Goal: Task Accomplishment & Management: Use online tool/utility

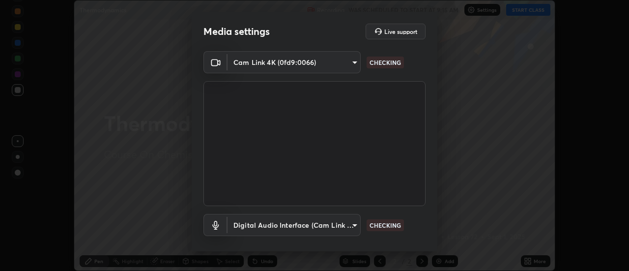
scroll to position [271, 629]
click at [352, 236] on body "Erase all Thermodynamics Recording WAS SCHEDULED TO START AT 9:15 AM Settings S…" at bounding box center [314, 135] width 629 height 271
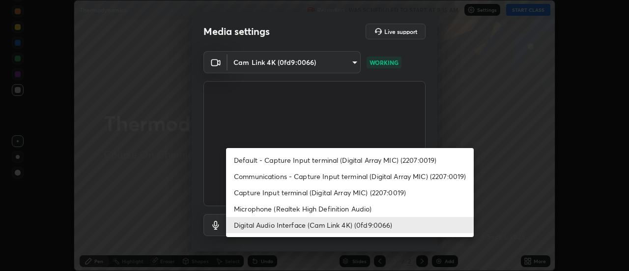
click at [309, 162] on li "Default - Capture Input terminal (Digital Array MIC) (2207:0019)" at bounding box center [350, 160] width 248 height 16
type input "default"
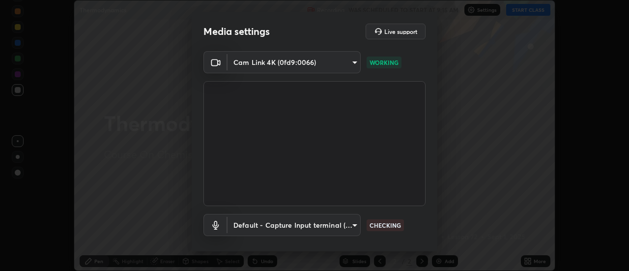
click at [347, 62] on body "Erase all Thermodynamics Recording WAS SCHEDULED TO START AT 9:15 AM Settings S…" at bounding box center [314, 135] width 629 height 271
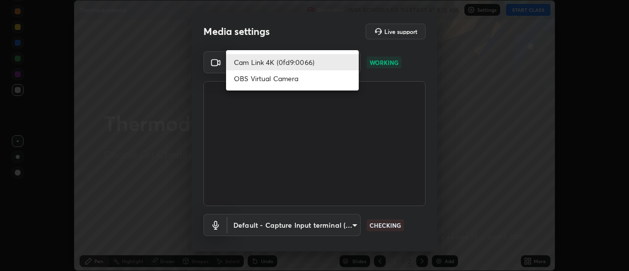
click at [321, 79] on li "OBS Virtual Camera" at bounding box center [292, 78] width 133 height 16
type input "b5ed76bf6ffec8510c1d67ae41352f00f6afc36978bae23b45774c159f9dd4cf"
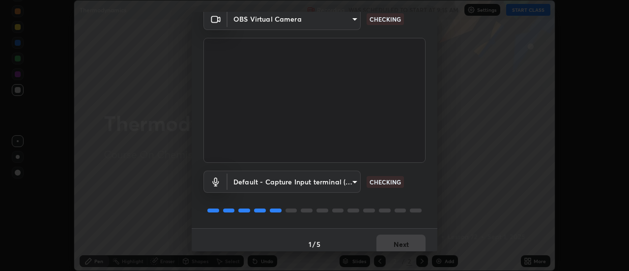
scroll to position [52, 0]
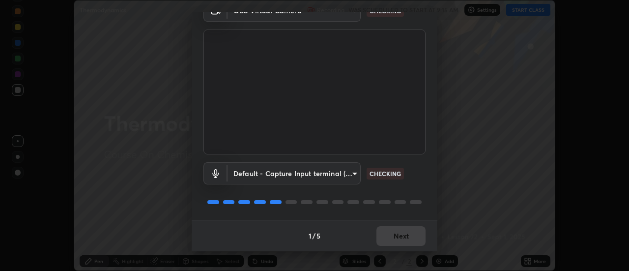
click at [415, 241] on div "1 / 5 Next" at bounding box center [315, 235] width 246 height 31
click at [410, 243] on div "1 / 5 Next" at bounding box center [315, 235] width 246 height 31
click at [408, 242] on div "1 / 5 Next" at bounding box center [315, 235] width 246 height 31
click at [411, 240] on div "1 / 5 Next" at bounding box center [315, 235] width 246 height 31
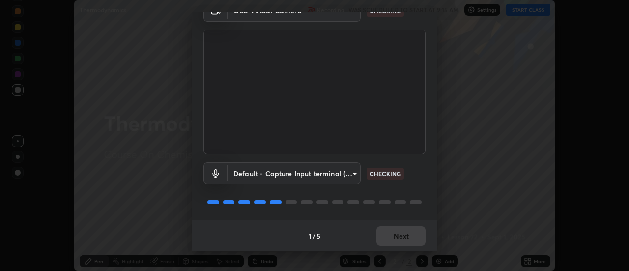
click at [413, 239] on div "1 / 5 Next" at bounding box center [315, 235] width 246 height 31
click at [412, 237] on div "1 / 5 Next" at bounding box center [315, 235] width 246 height 31
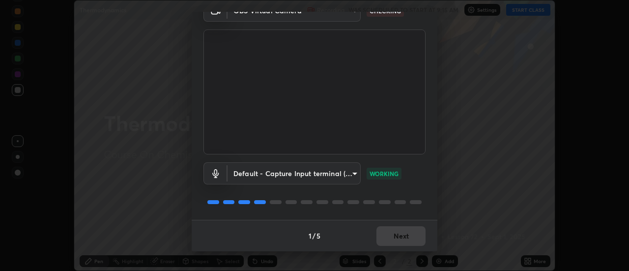
click at [412, 237] on div "1 / 5 Next" at bounding box center [315, 235] width 246 height 31
click at [411, 237] on div "1 / 5 Next" at bounding box center [315, 235] width 246 height 31
click at [412, 235] on button "Next" at bounding box center [401, 236] width 49 height 20
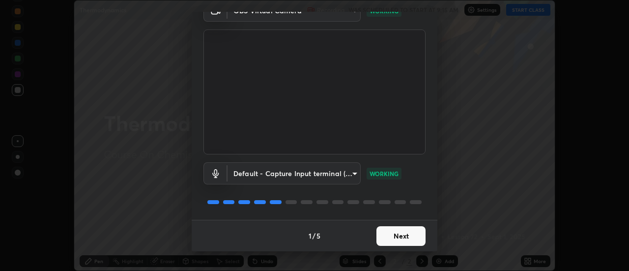
scroll to position [0, 0]
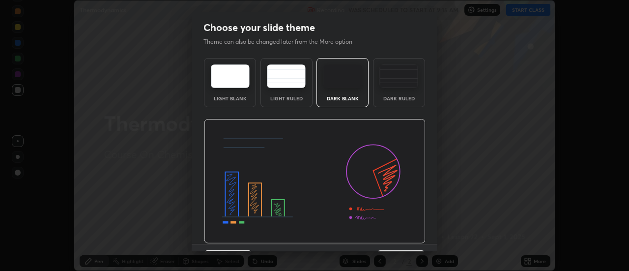
click at [412, 235] on img at bounding box center [315, 181] width 222 height 125
click at [415, 237] on img at bounding box center [315, 181] width 222 height 125
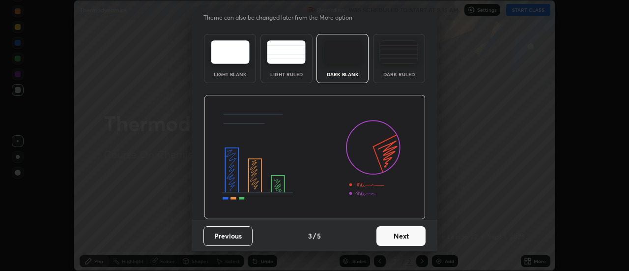
click at [398, 239] on button "Next" at bounding box center [401, 236] width 49 height 20
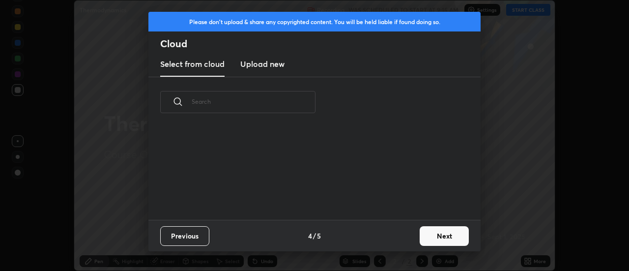
click at [433, 238] on button "Next" at bounding box center [444, 236] width 49 height 20
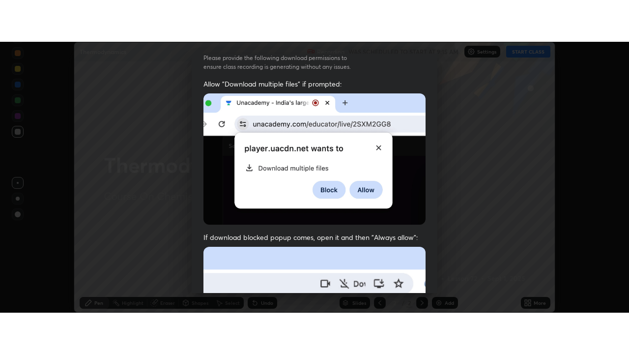
scroll to position [252, 0]
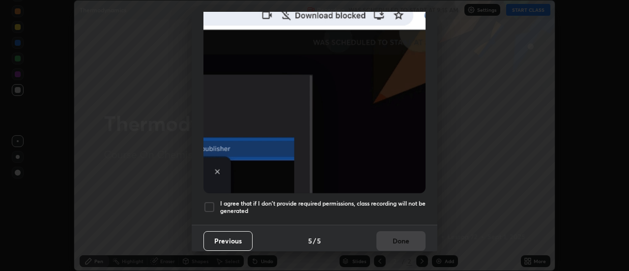
click at [213, 204] on div at bounding box center [210, 207] width 12 height 12
click at [395, 235] on button "Done" at bounding box center [401, 241] width 49 height 20
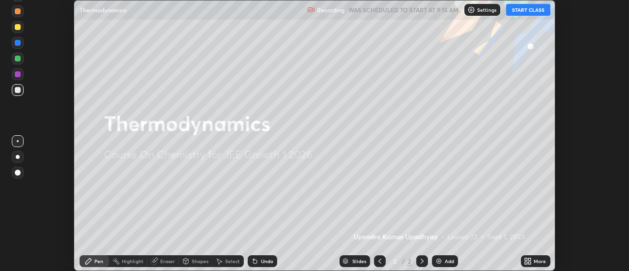
click at [520, 11] on button "START CLASS" at bounding box center [528, 10] width 44 height 12
click at [539, 259] on div "More" at bounding box center [540, 261] width 12 height 5
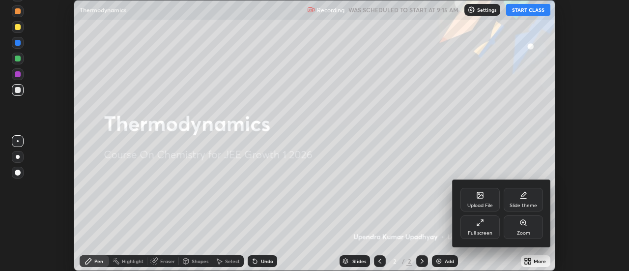
click at [493, 228] on div "Full screen" at bounding box center [480, 227] width 39 height 24
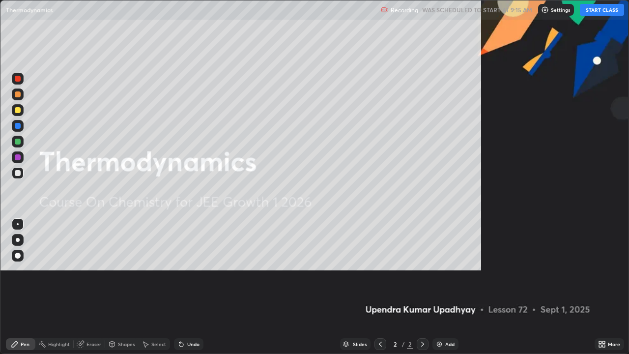
scroll to position [354, 629]
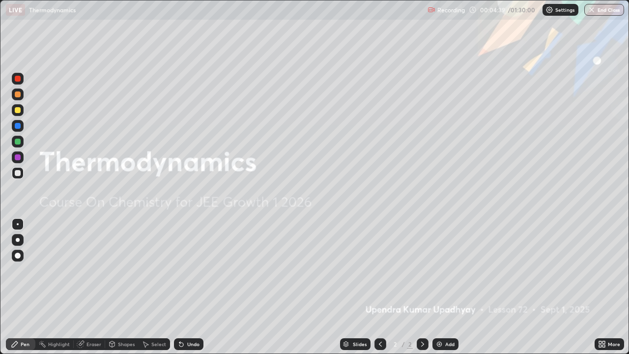
click at [446, 270] on div "Add" at bounding box center [449, 344] width 9 height 5
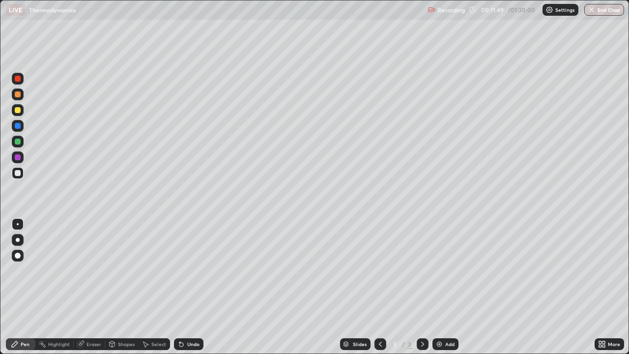
click at [185, 270] on div "Undo" at bounding box center [189, 344] width 30 height 12
click at [188, 270] on div "Undo" at bounding box center [193, 344] width 12 height 5
click at [191, 270] on div "Undo" at bounding box center [189, 344] width 30 height 12
click at [183, 270] on icon at bounding box center [182, 344] width 8 height 8
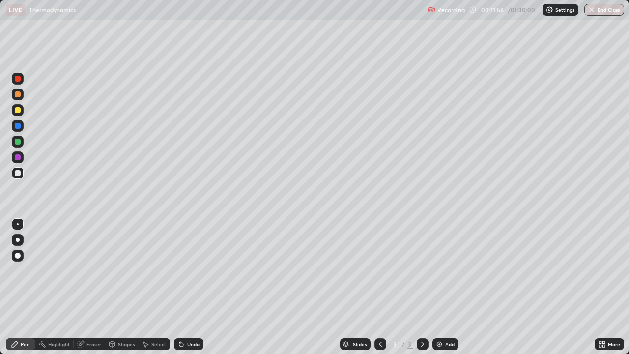
click at [187, 270] on div "Undo" at bounding box center [189, 344] width 30 height 12
click at [189, 270] on div "Undo" at bounding box center [193, 344] width 12 height 5
click at [18, 144] on div at bounding box center [18, 142] width 6 height 6
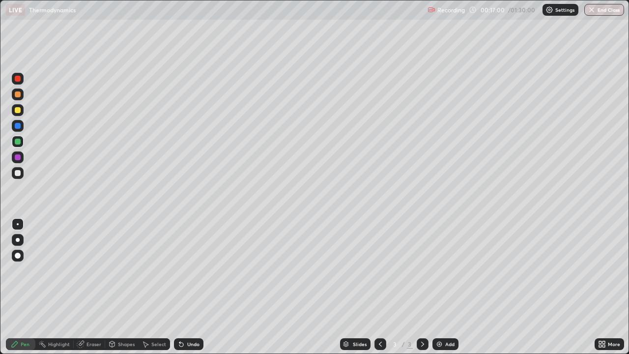
click at [439, 270] on img at bounding box center [440, 344] width 8 height 8
click at [21, 172] on div at bounding box center [18, 173] width 12 height 12
click at [20, 174] on div at bounding box center [18, 173] width 6 height 6
click at [184, 270] on div "Undo" at bounding box center [189, 344] width 30 height 12
click at [20, 110] on div at bounding box center [18, 110] width 6 height 6
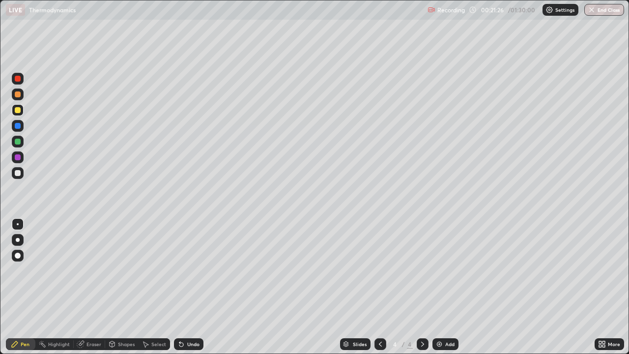
click at [18, 174] on div at bounding box center [18, 173] width 6 height 6
click at [22, 173] on div at bounding box center [18, 173] width 12 height 12
click at [195, 270] on div "Undo" at bounding box center [189, 344] width 30 height 12
click at [191, 270] on div "Undo" at bounding box center [193, 344] width 12 height 5
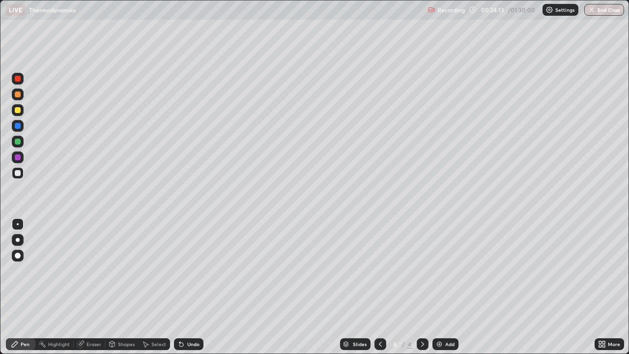
click at [189, 270] on div "Undo" at bounding box center [189, 344] width 30 height 12
click at [191, 270] on div "Undo" at bounding box center [189, 344] width 30 height 12
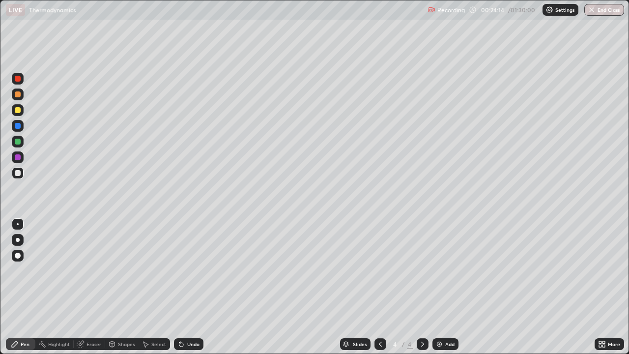
click at [190, 270] on div "Undo" at bounding box center [189, 344] width 30 height 12
click at [18, 142] on div at bounding box center [18, 142] width 6 height 6
click at [445, 270] on div "Add" at bounding box center [449, 344] width 9 height 5
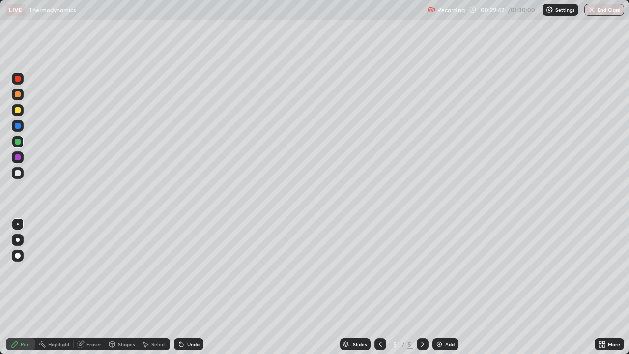
click at [20, 94] on div at bounding box center [18, 94] width 6 height 6
click at [184, 270] on div "Undo" at bounding box center [189, 344] width 30 height 12
click at [187, 270] on div "Undo" at bounding box center [193, 344] width 12 height 5
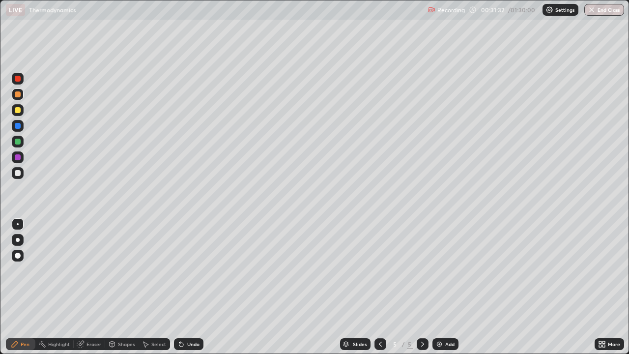
click at [187, 270] on div "Undo" at bounding box center [193, 344] width 12 height 5
click at [189, 270] on div "Undo" at bounding box center [193, 344] width 12 height 5
click at [20, 109] on div at bounding box center [18, 110] width 6 height 6
click at [18, 175] on div at bounding box center [18, 173] width 6 height 6
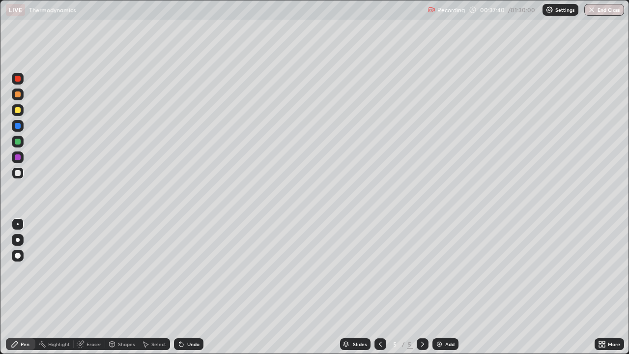
click at [183, 270] on icon at bounding box center [182, 344] width 8 height 8
click at [440, 270] on img at bounding box center [440, 344] width 8 height 8
click at [188, 270] on div "Undo" at bounding box center [193, 344] width 12 height 5
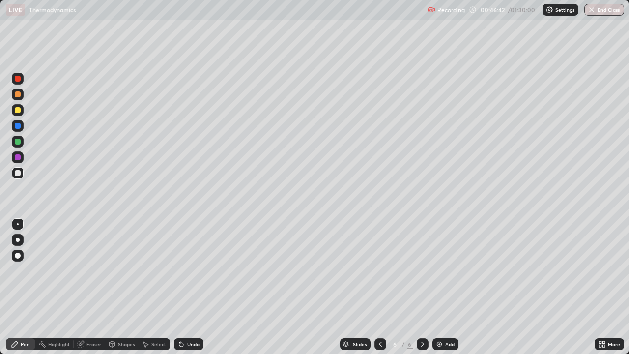
click at [188, 270] on div "Undo" at bounding box center [193, 344] width 12 height 5
click at [441, 270] on img at bounding box center [440, 344] width 8 height 8
click at [187, 270] on div "Undo" at bounding box center [193, 344] width 12 height 5
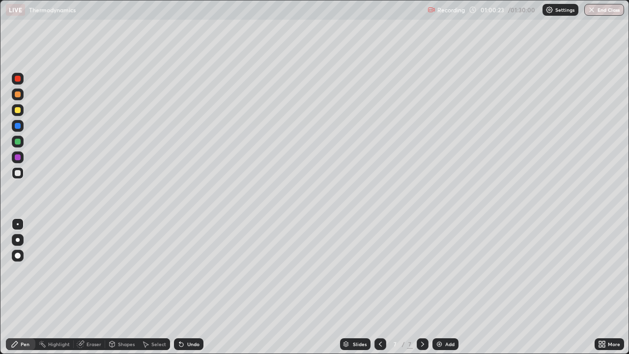
click at [187, 270] on div "Undo" at bounding box center [189, 344] width 30 height 12
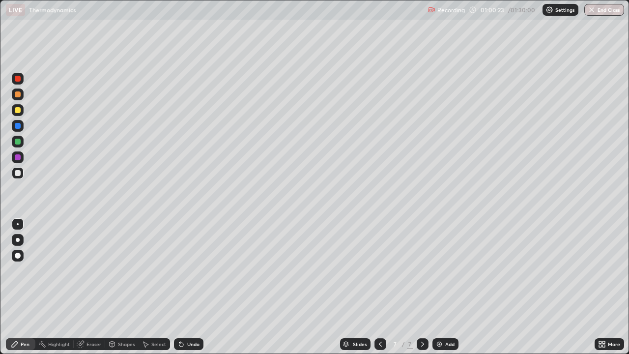
click at [187, 270] on div "Undo" at bounding box center [189, 344] width 30 height 12
click at [186, 270] on div "Undo" at bounding box center [189, 344] width 30 height 12
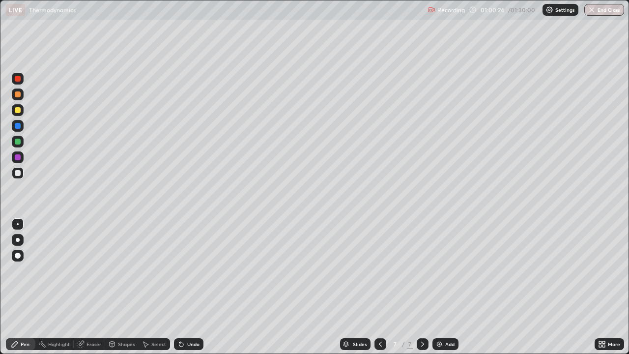
click at [186, 270] on div "Undo" at bounding box center [189, 344] width 30 height 12
click at [187, 270] on div "Undo" at bounding box center [189, 344] width 30 height 12
click at [185, 270] on div "Undo" at bounding box center [189, 344] width 30 height 12
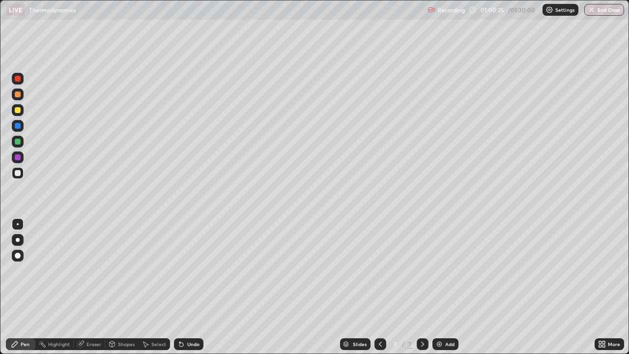
click at [185, 270] on div "Undo" at bounding box center [189, 344] width 30 height 12
click at [188, 270] on div "Undo" at bounding box center [189, 344] width 30 height 12
click at [86, 270] on div "Eraser" at bounding box center [89, 344] width 31 height 12
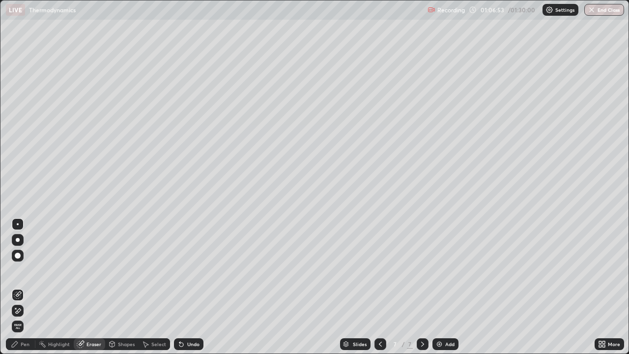
click at [16, 270] on icon at bounding box center [15, 308] width 1 height 1
click at [20, 270] on div "Pen" at bounding box center [21, 344] width 30 height 12
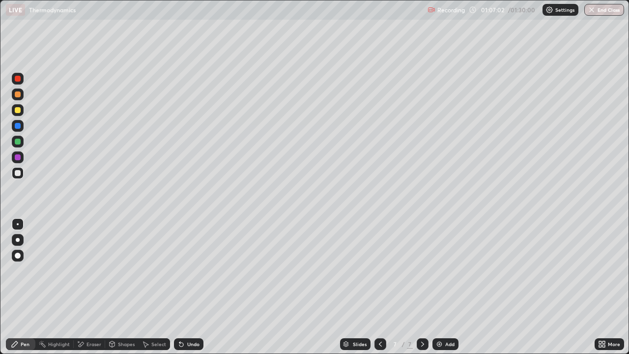
click at [193, 270] on div "Undo" at bounding box center [189, 344] width 30 height 12
click at [194, 270] on div "Undo" at bounding box center [193, 344] width 12 height 5
click at [489, 270] on div "Slides 7 / 7 Add" at bounding box center [399, 344] width 391 height 20
click at [510, 270] on div "Slides 7 / 7 Add" at bounding box center [399, 344] width 391 height 20
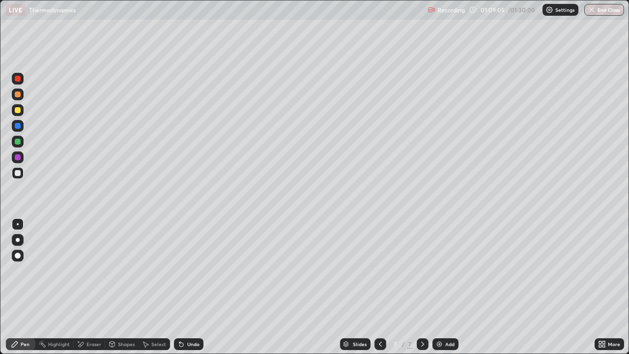
click at [514, 270] on div "Slides 7 / 7 Add" at bounding box center [399, 344] width 391 height 20
click at [516, 270] on div "Slides 7 / 7 Add" at bounding box center [399, 344] width 391 height 20
click at [436, 270] on div "Add" at bounding box center [446, 344] width 26 height 12
click at [20, 96] on div at bounding box center [18, 94] width 6 height 6
click at [18, 121] on div at bounding box center [18, 126] width 12 height 12
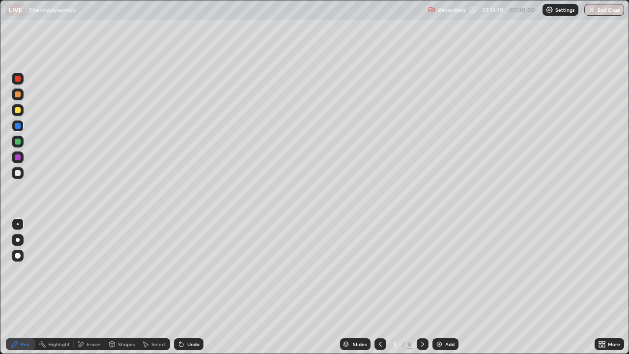
click at [19, 107] on div at bounding box center [18, 110] width 6 height 6
click at [20, 175] on div at bounding box center [18, 173] width 6 height 6
click at [93, 270] on div "Eraser" at bounding box center [94, 344] width 15 height 5
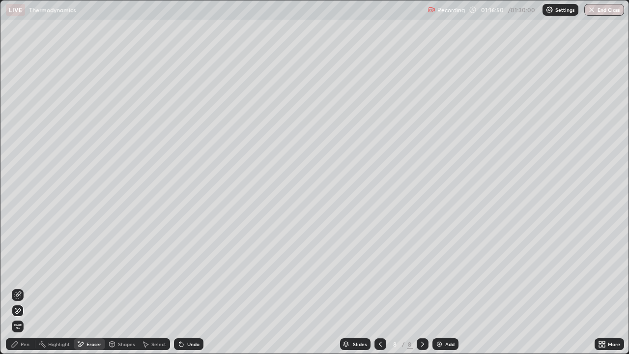
click at [21, 270] on div "Pen" at bounding box center [25, 344] width 9 height 5
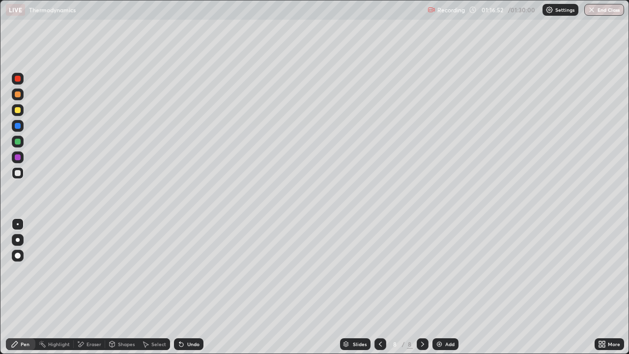
click at [91, 270] on div "Eraser" at bounding box center [94, 344] width 15 height 5
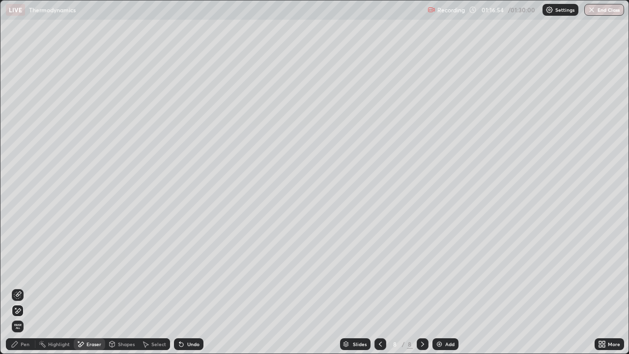
click at [23, 270] on div "Pen" at bounding box center [25, 344] width 9 height 5
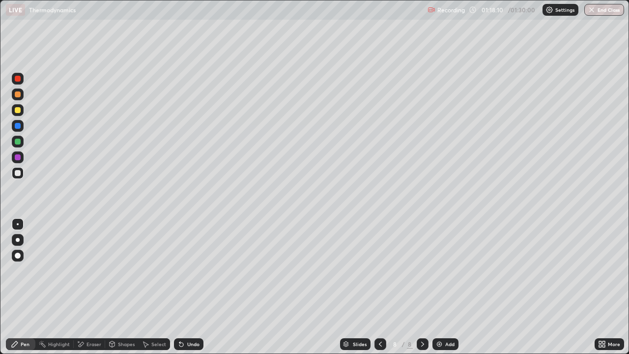
click at [19, 160] on div at bounding box center [18, 157] width 6 height 6
click at [18, 171] on div at bounding box center [18, 173] width 6 height 6
click at [445, 270] on div "Add" at bounding box center [449, 344] width 9 height 5
click at [17, 94] on div at bounding box center [18, 94] width 6 height 6
click at [23, 97] on div at bounding box center [18, 95] width 12 height 12
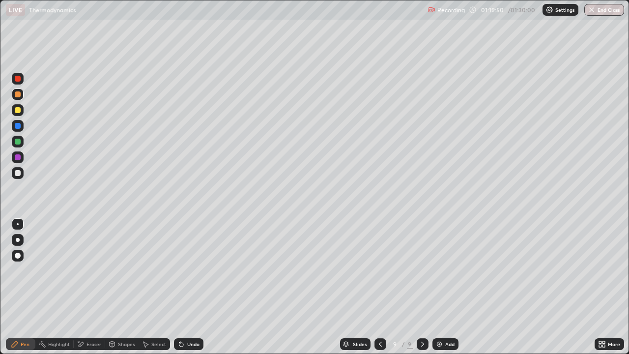
click at [18, 110] on div at bounding box center [18, 110] width 6 height 6
click at [189, 270] on div "Undo" at bounding box center [193, 344] width 12 height 5
click at [187, 270] on div "Undo" at bounding box center [193, 344] width 12 height 5
click at [18, 80] on div at bounding box center [18, 79] width 6 height 6
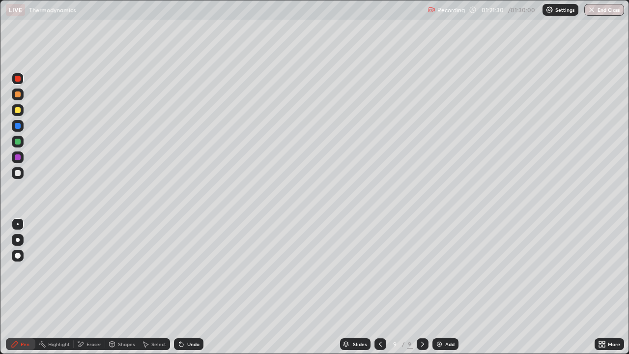
click at [22, 173] on div at bounding box center [18, 173] width 12 height 12
click at [187, 270] on div "Undo" at bounding box center [193, 344] width 12 height 5
click at [449, 270] on div "Add" at bounding box center [449, 344] width 9 height 5
click at [22, 176] on div at bounding box center [18, 173] width 12 height 12
click at [19, 113] on div at bounding box center [18, 110] width 6 height 6
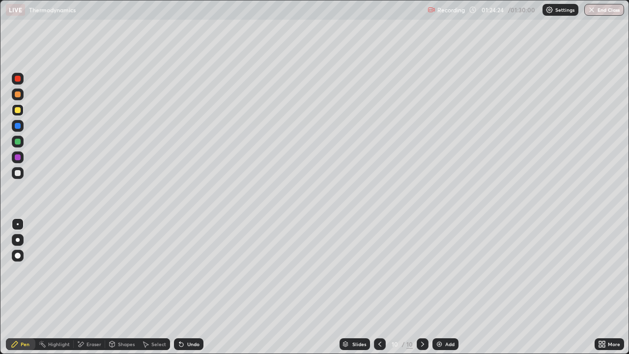
click at [88, 270] on div "Eraser" at bounding box center [94, 344] width 15 height 5
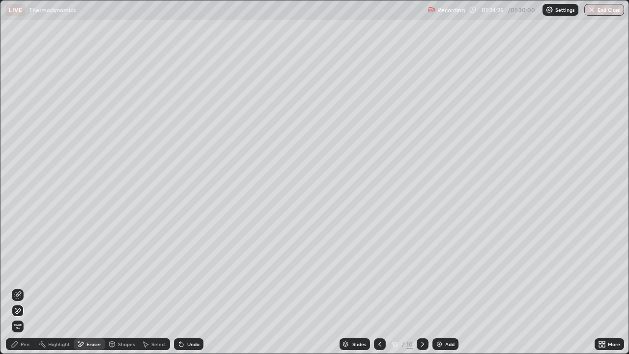
click at [22, 270] on div at bounding box center [18, 311] width 12 height 12
click at [24, 270] on div "Pen" at bounding box center [25, 344] width 9 height 5
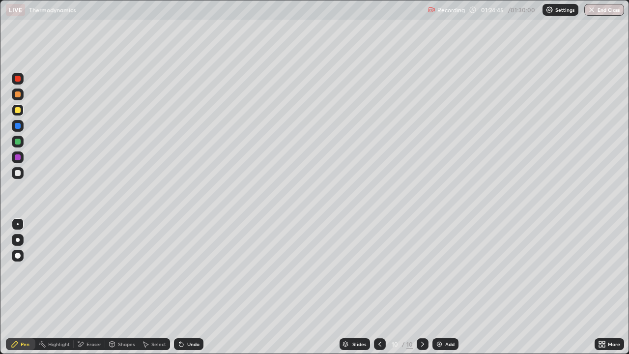
click at [20, 175] on div at bounding box center [18, 173] width 6 height 6
click at [22, 177] on div at bounding box center [18, 173] width 12 height 12
click at [23, 111] on div at bounding box center [18, 110] width 12 height 12
click at [19, 140] on div at bounding box center [18, 142] width 6 height 6
click at [191, 270] on div "Undo" at bounding box center [193, 344] width 12 height 5
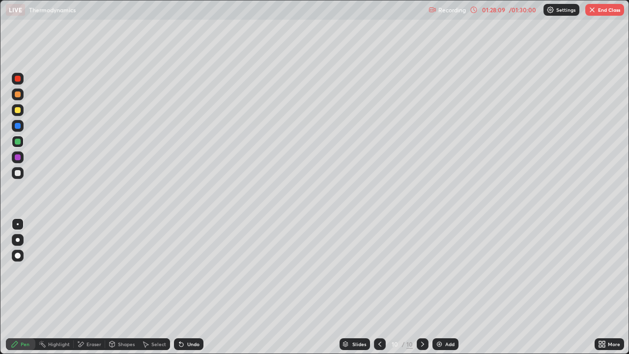
click at [441, 270] on img at bounding box center [440, 344] width 8 height 8
click at [378, 270] on icon at bounding box center [381, 344] width 8 height 8
click at [421, 270] on icon at bounding box center [423, 344] width 8 height 8
click at [20, 96] on div at bounding box center [18, 94] width 6 height 6
click at [18, 173] on div at bounding box center [18, 173] width 6 height 6
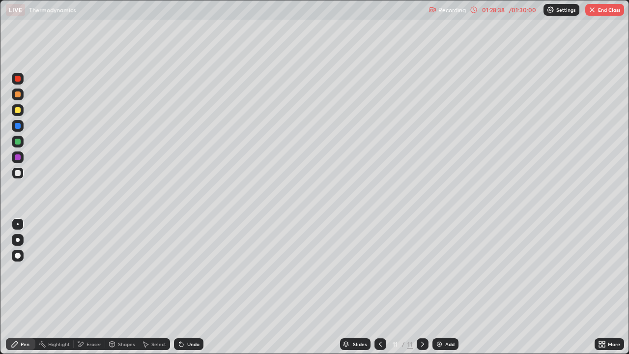
click at [22, 178] on div at bounding box center [18, 173] width 12 height 12
click at [187, 270] on div "Undo" at bounding box center [193, 344] width 12 height 5
click at [185, 270] on div "Undo" at bounding box center [189, 344] width 30 height 12
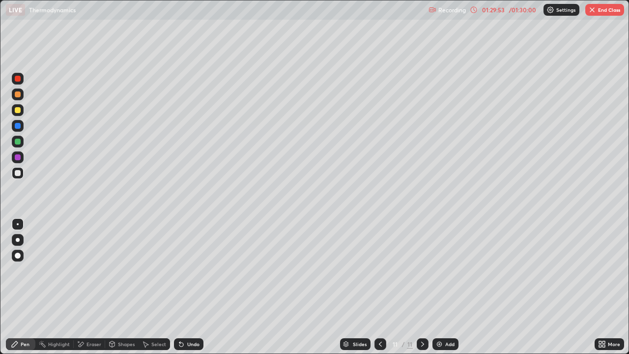
click at [596, 12] on button "End Class" at bounding box center [605, 10] width 39 height 12
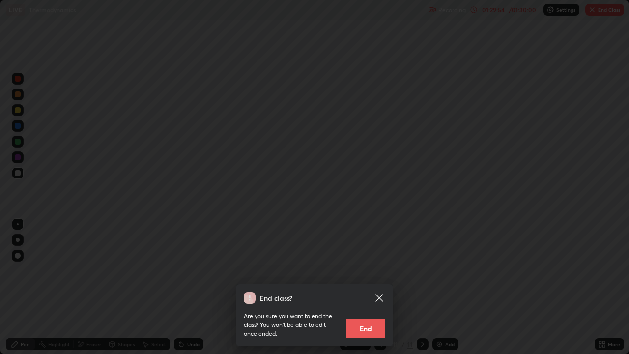
click at [374, 270] on button "End" at bounding box center [365, 329] width 39 height 20
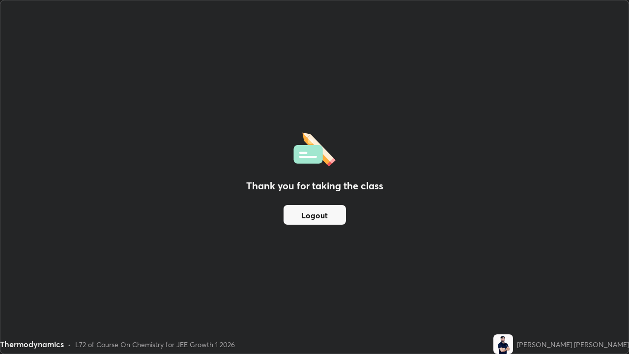
click at [318, 219] on button "Logout" at bounding box center [315, 215] width 62 height 20
